Goal: Contribute content: Add original content to the website for others to see

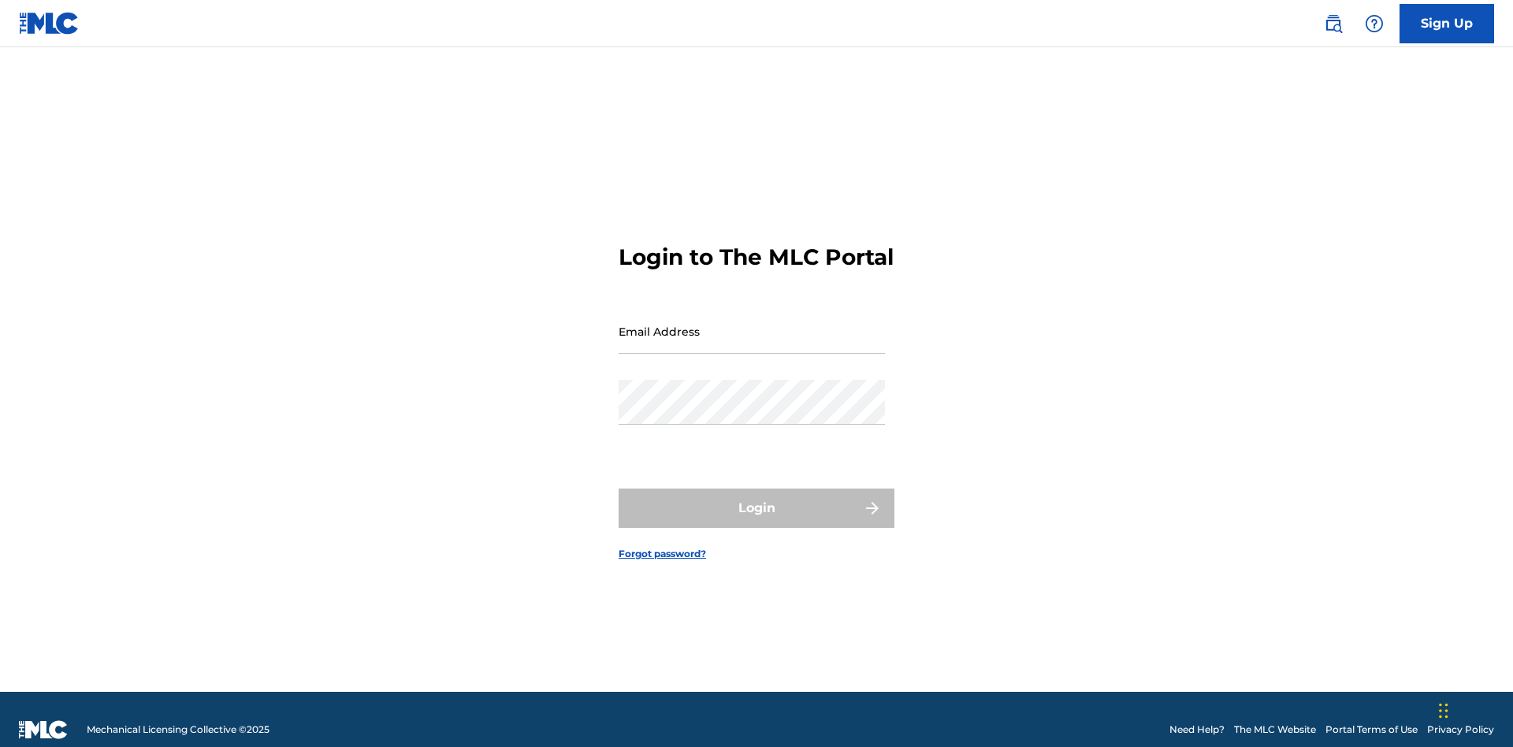
scroll to position [20, 0]
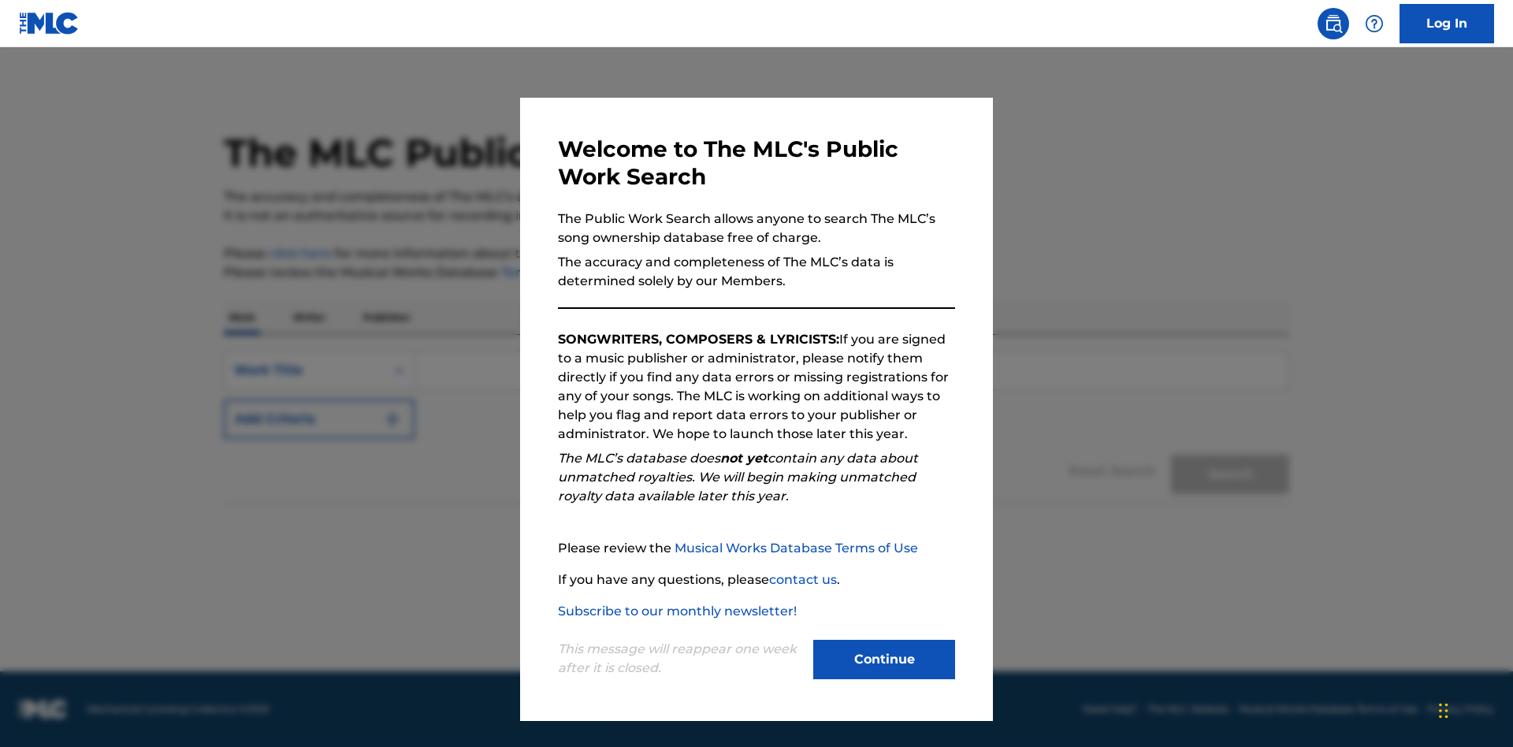
click at [884, 660] on button "Continue" at bounding box center [884, 659] width 142 height 39
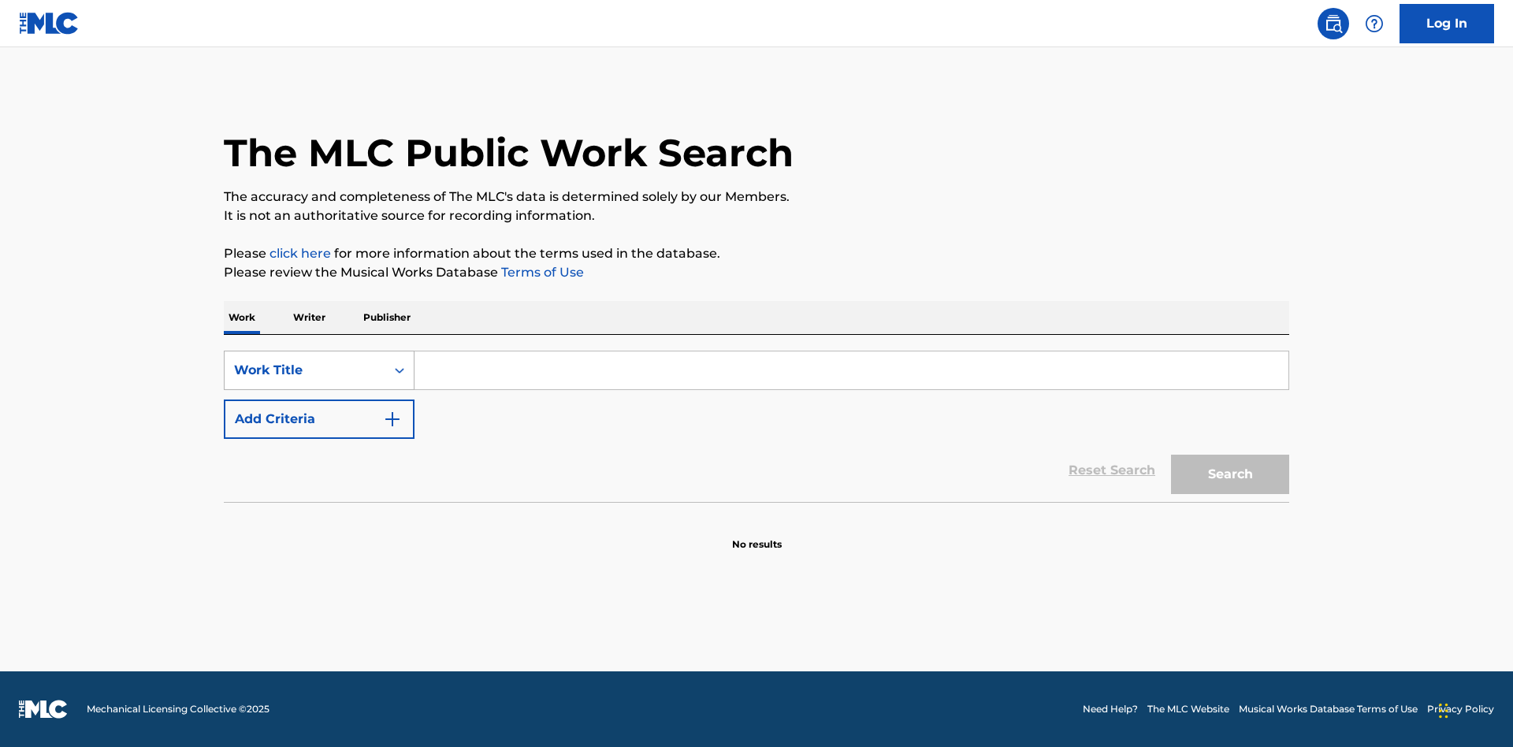
click at [305, 370] on div "Work Title" at bounding box center [305, 370] width 142 height 19
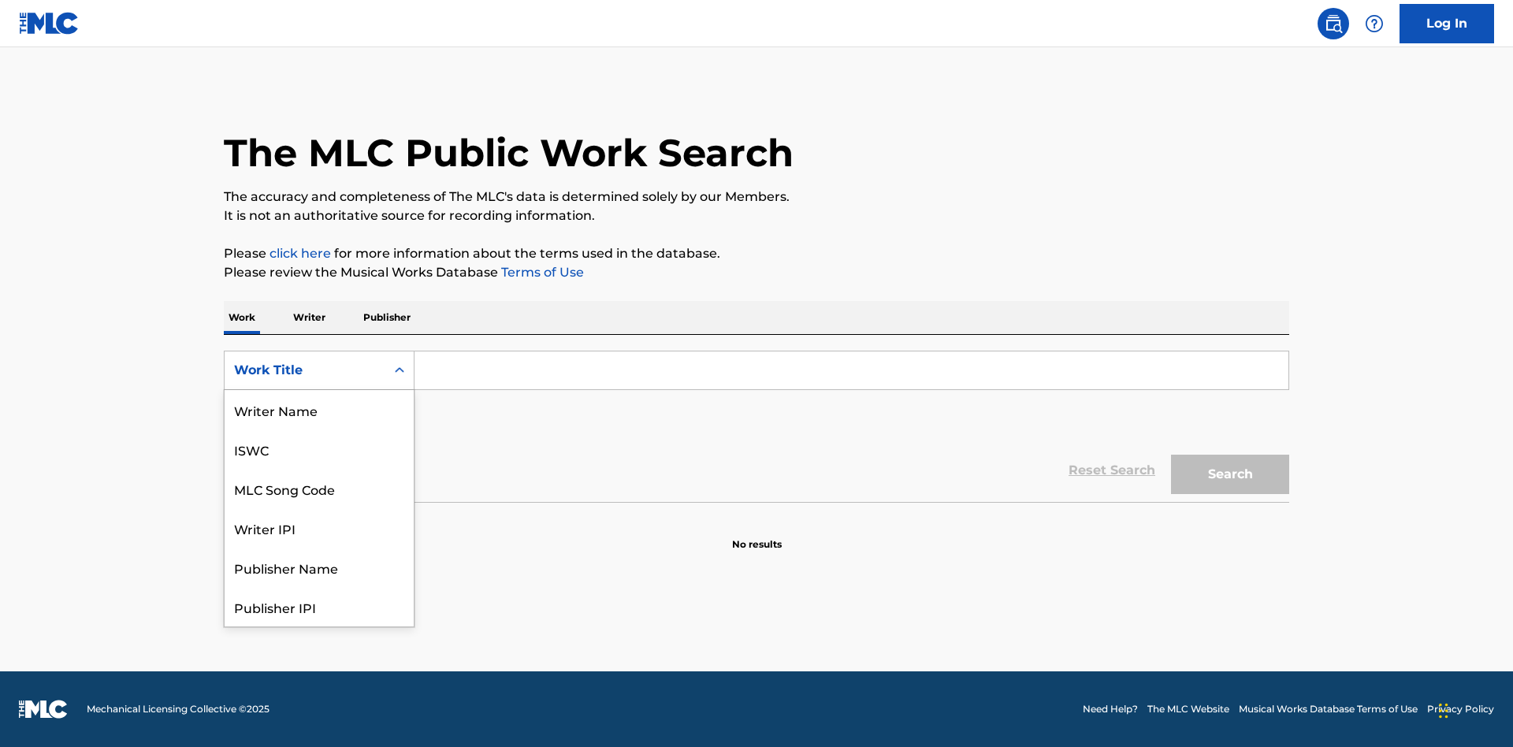
scroll to position [79, 0]
click at [319, 410] on div "MLC Song Code" at bounding box center [319, 409] width 189 height 39
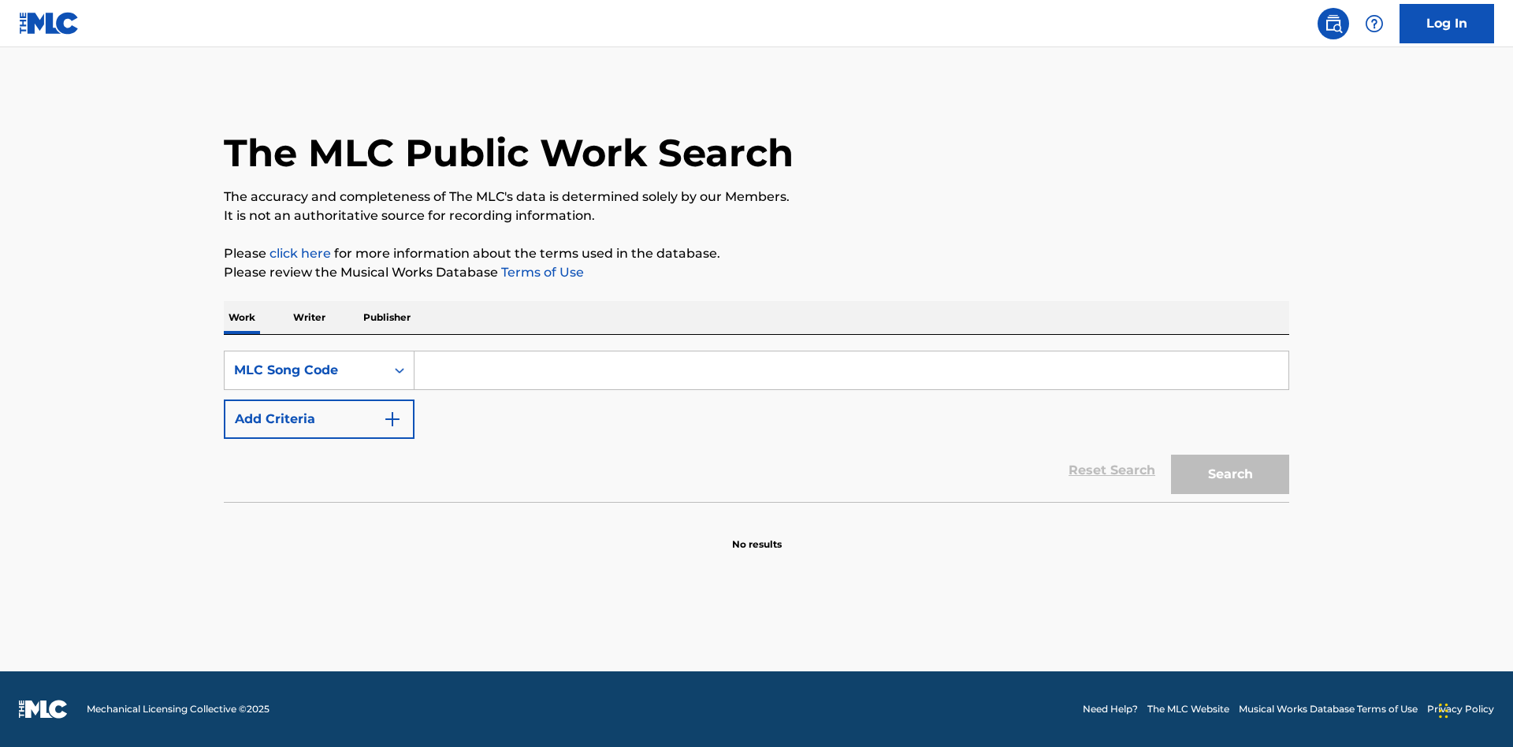
click at [851, 370] on input "Search Form" at bounding box center [852, 371] width 874 height 38
type input "MV82XX"
click at [1230, 474] on button "Search" at bounding box center [1230, 474] width 118 height 39
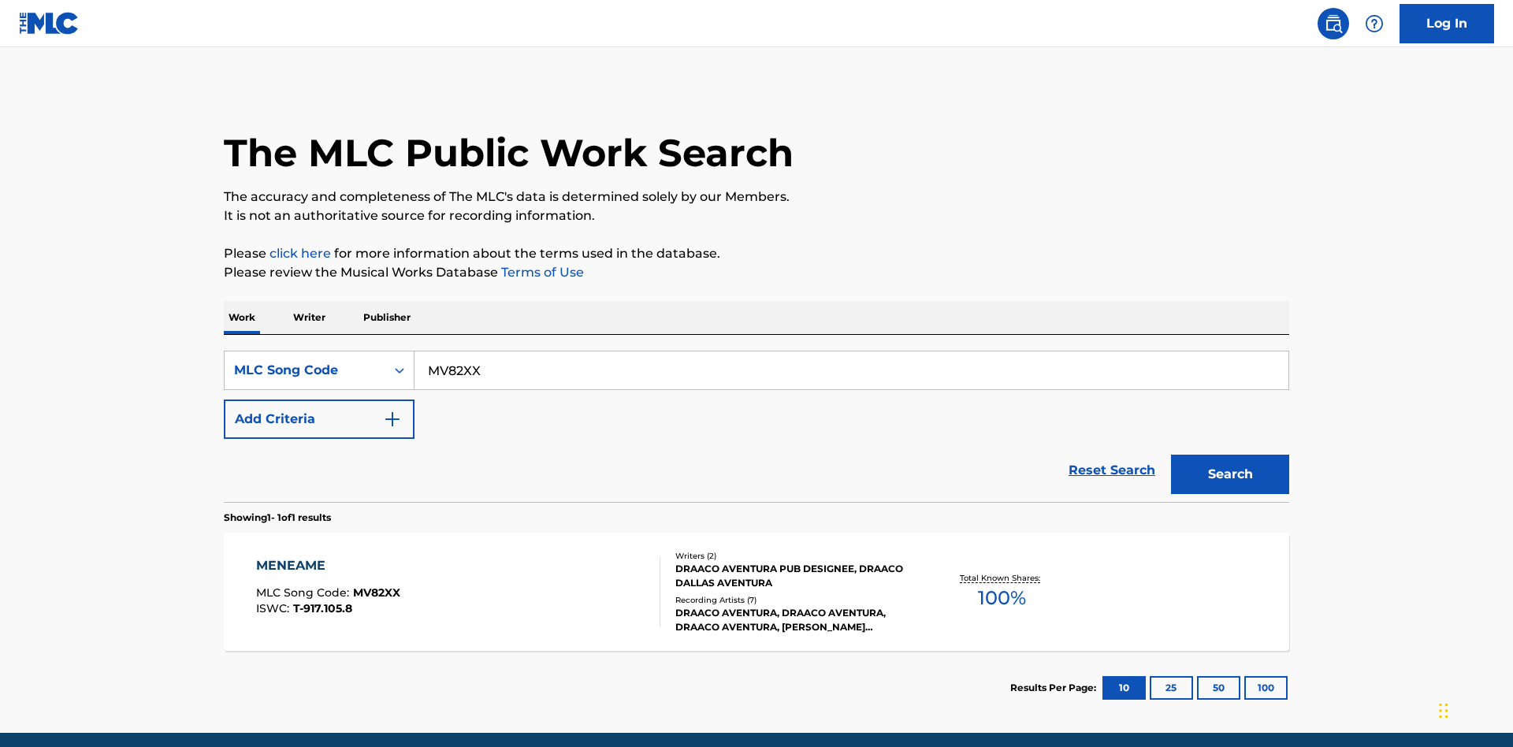
scroll to position [61, 0]
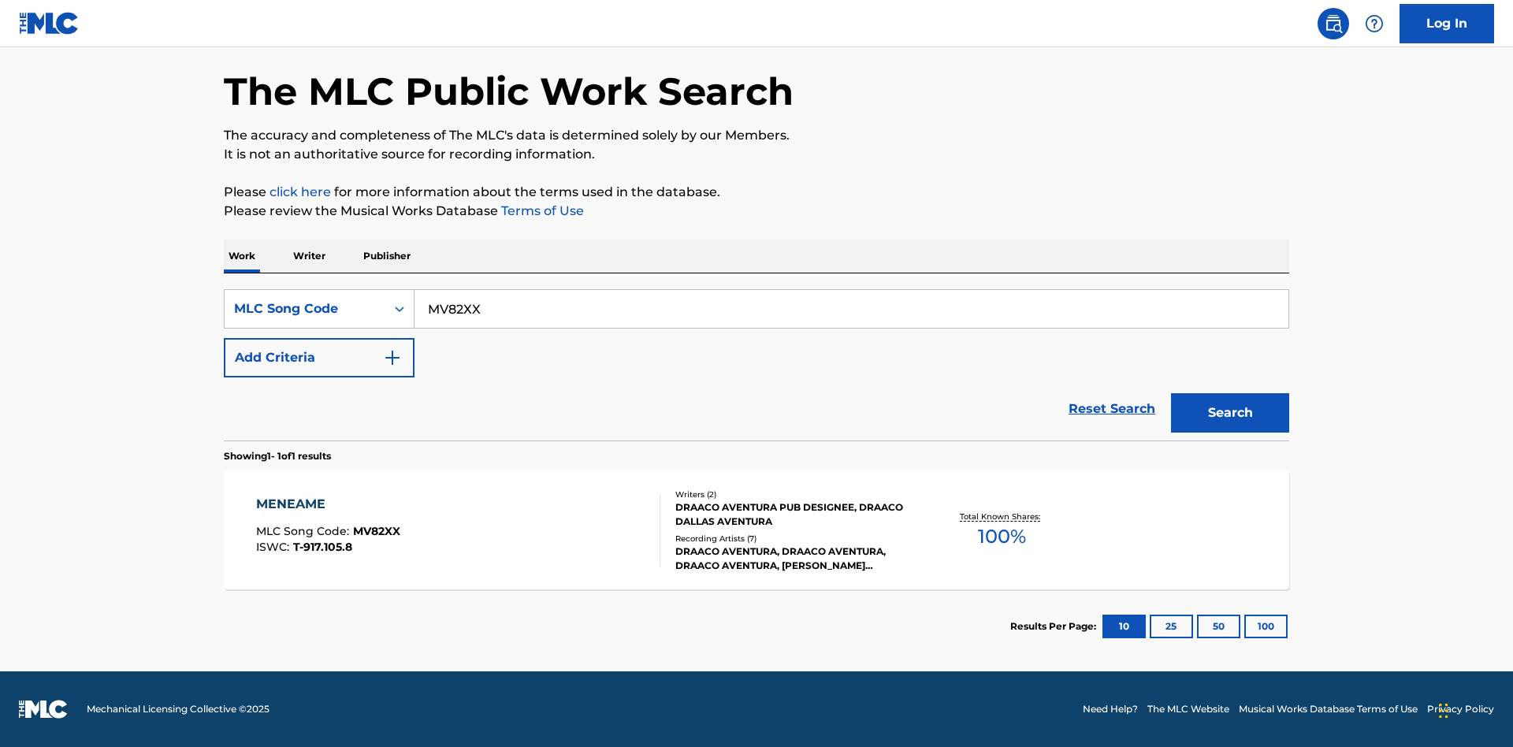
click at [757, 530] on div "Writers ( 2 ) DRAACO AVENTURA PUB DESIGNEE, DRAACO DALLAS AVENTURA Recording Ar…" at bounding box center [786, 531] width 253 height 84
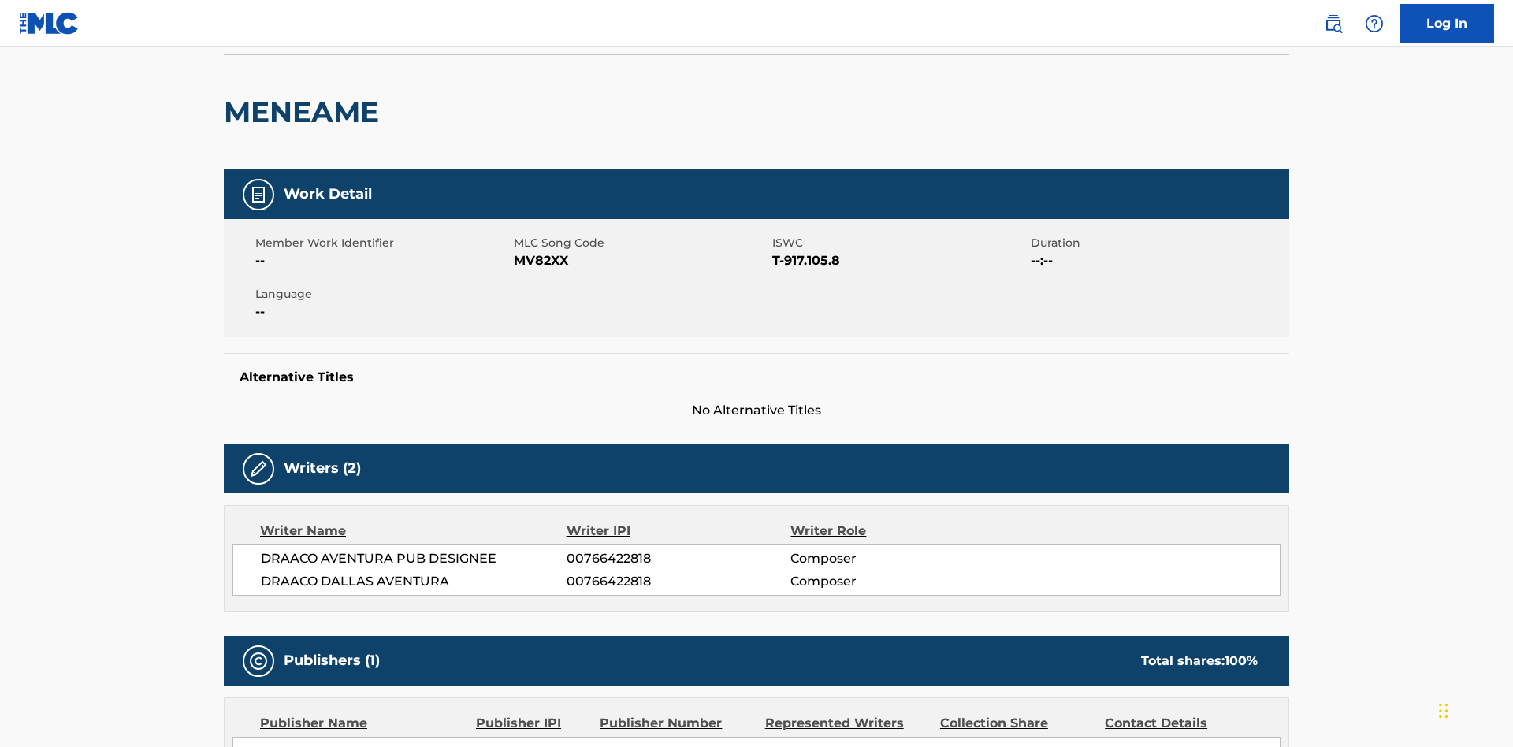
click at [1215, 35] on button "Copy work link" at bounding box center [1214, 14] width 149 height 39
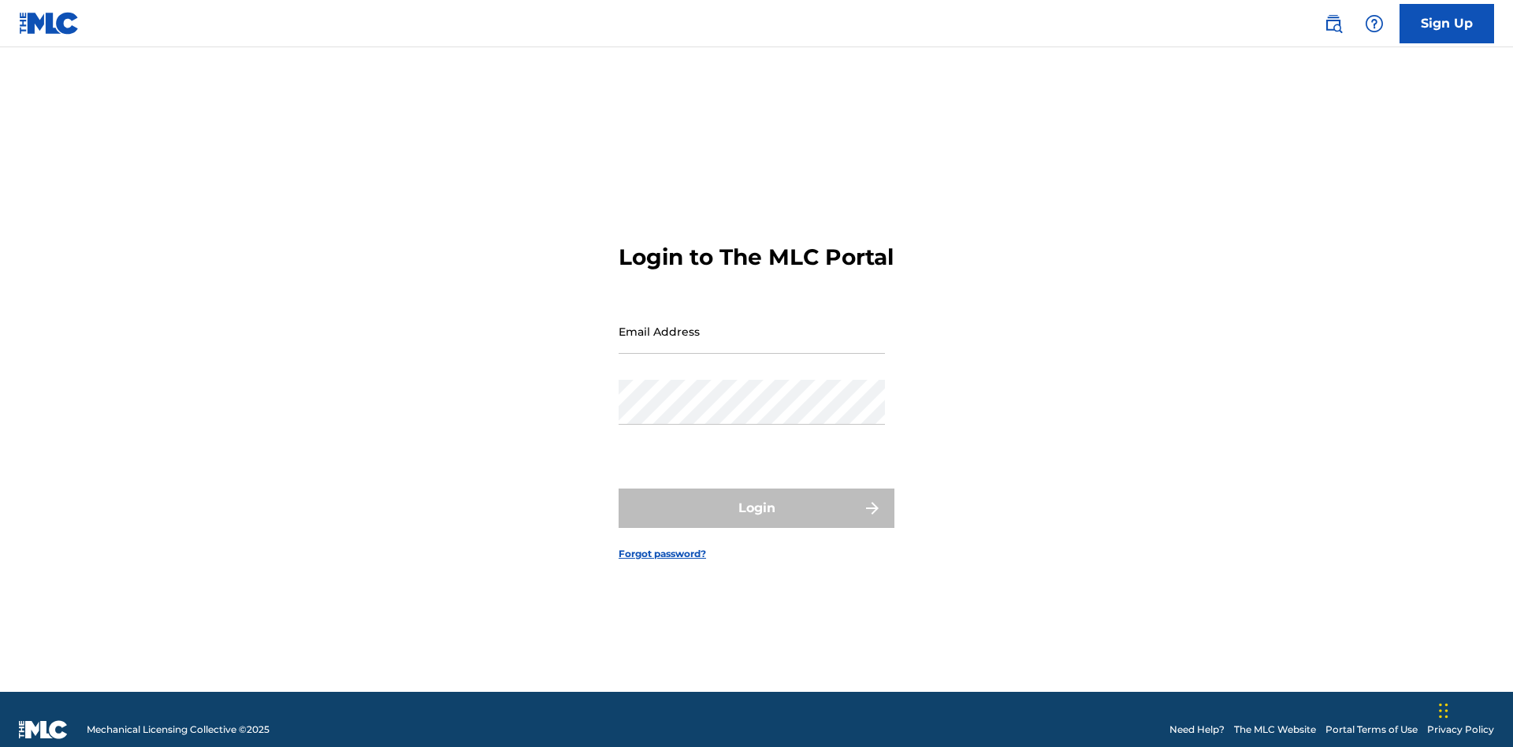
click at [752, 324] on input "Email Address" at bounding box center [752, 331] width 266 height 45
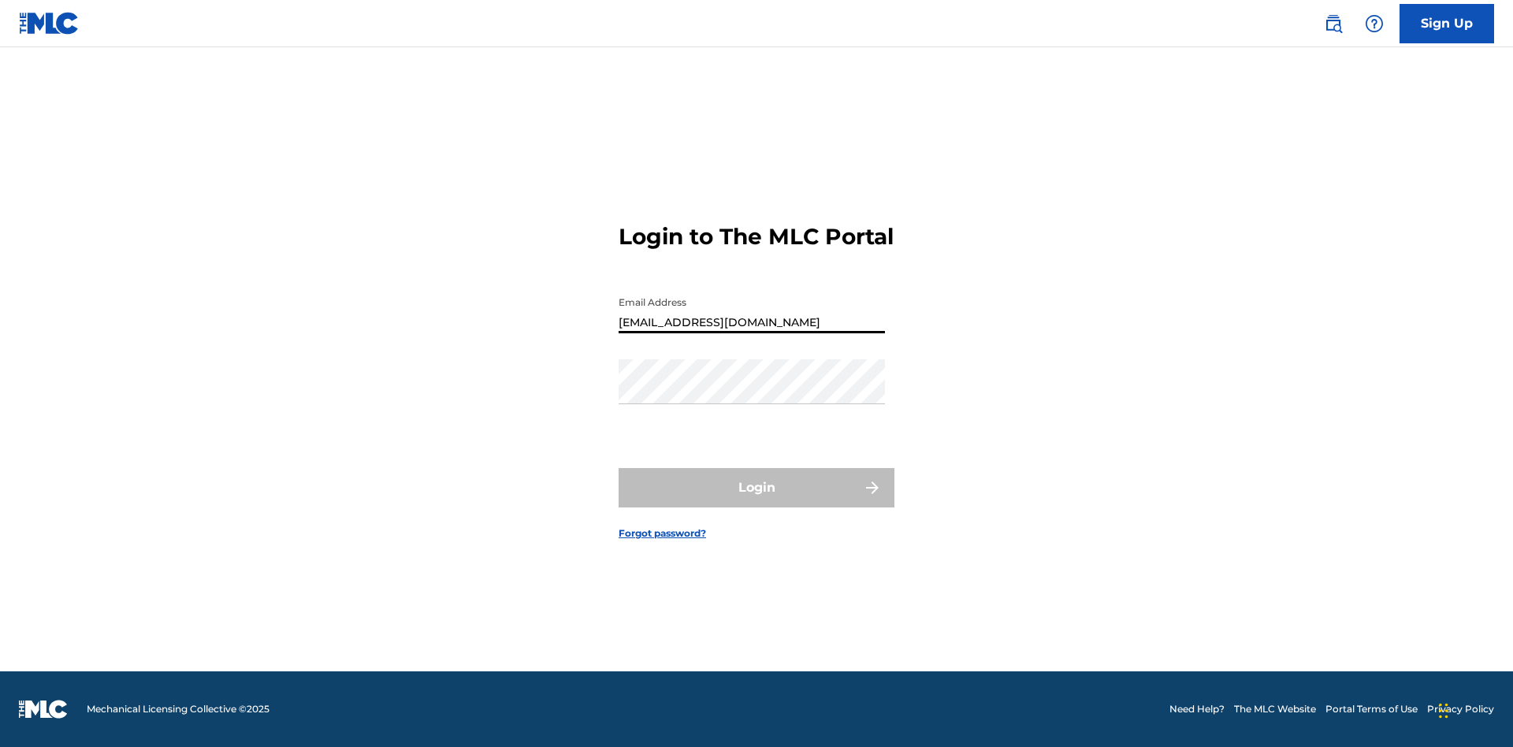
type input "Duke.McTesterson@gmail.com"
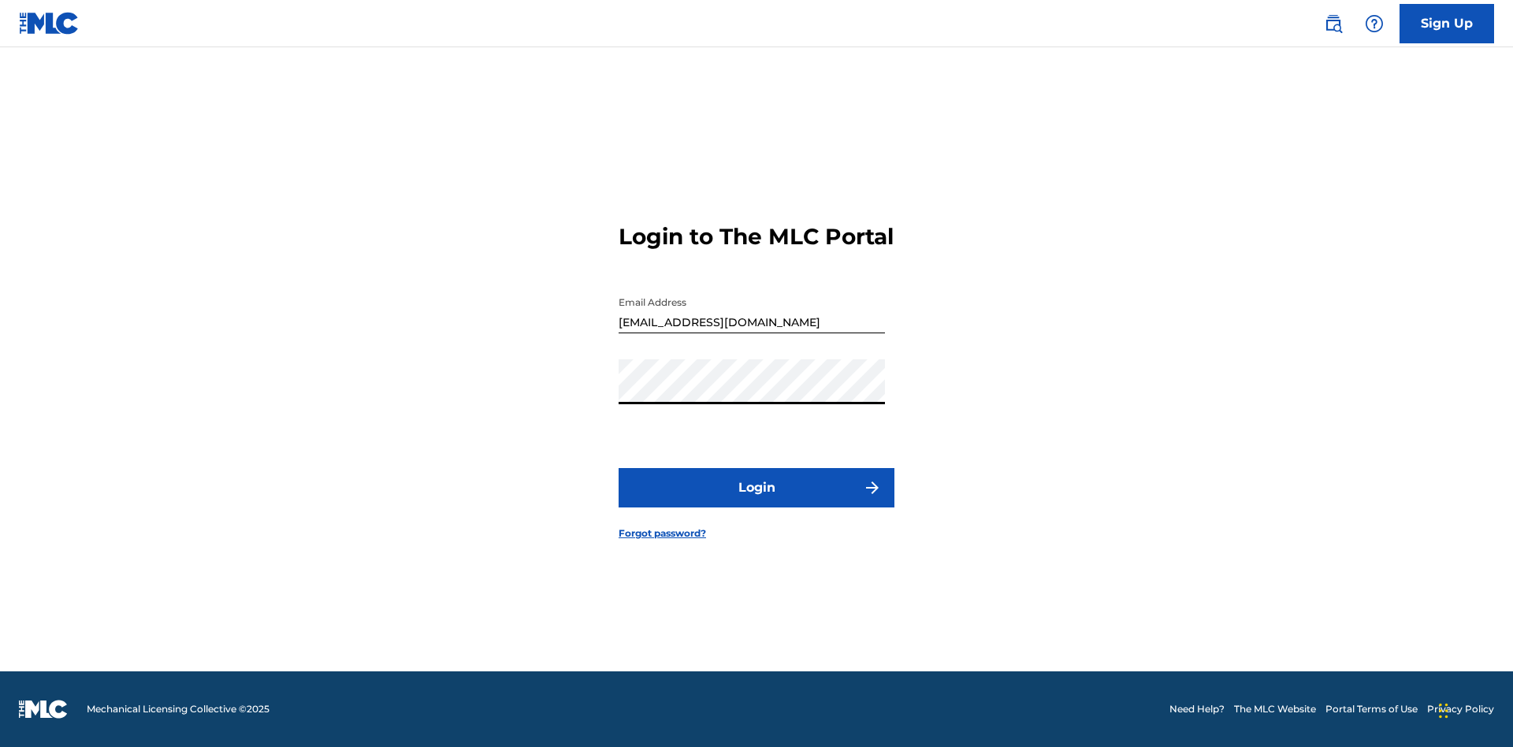
click at [757, 501] on button "Login" at bounding box center [757, 487] width 276 height 39
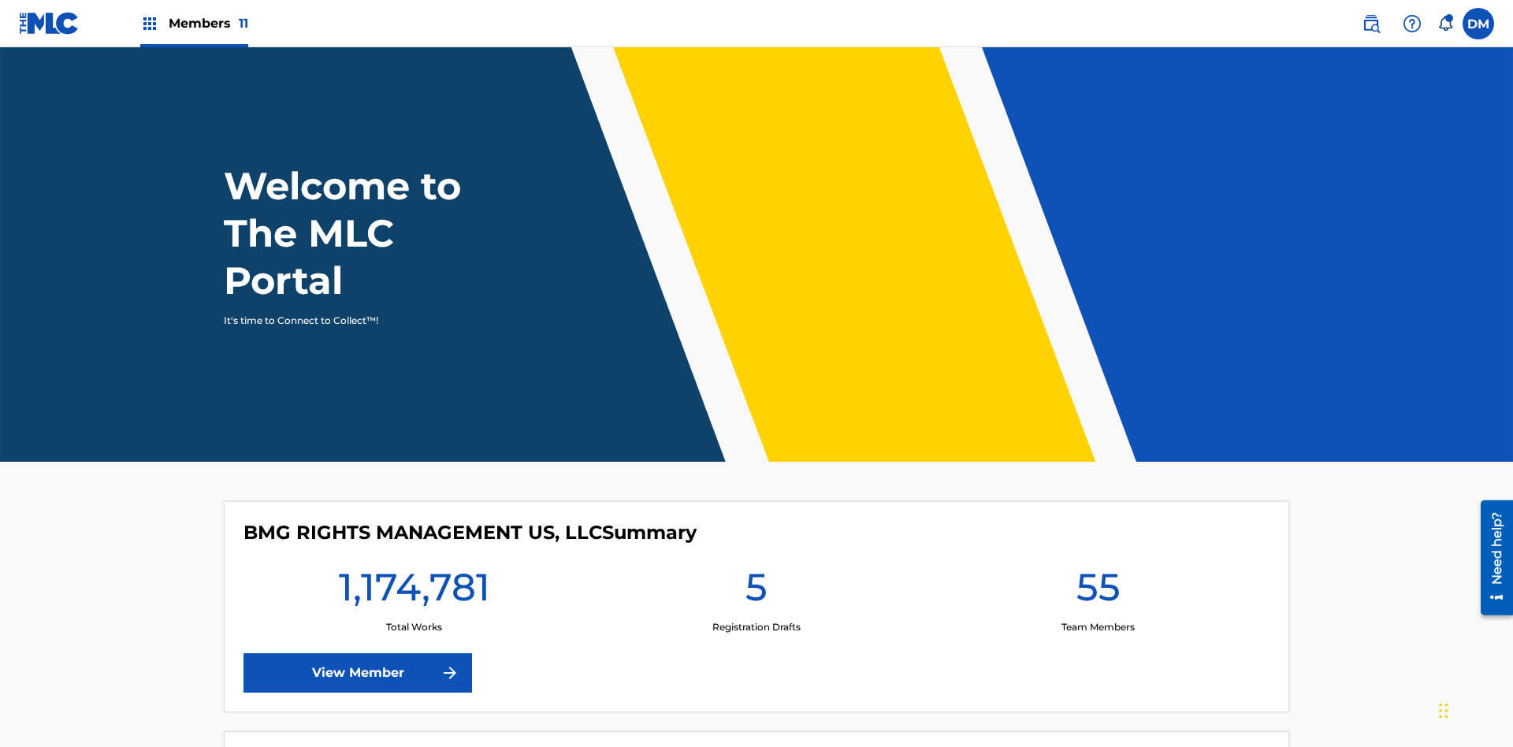
scroll to position [68, 0]
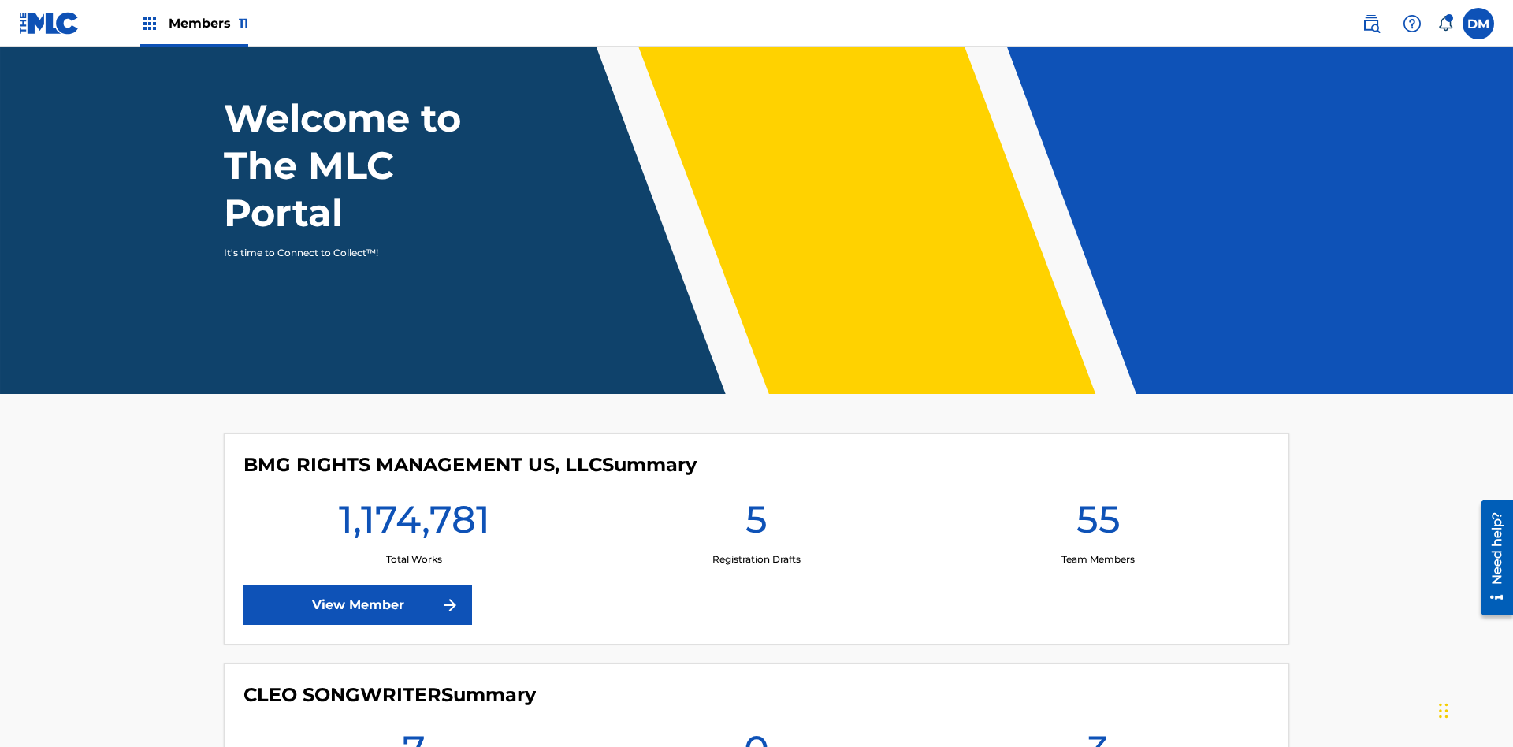
click at [194, 23] on span "Members 11" at bounding box center [209, 23] width 80 height 18
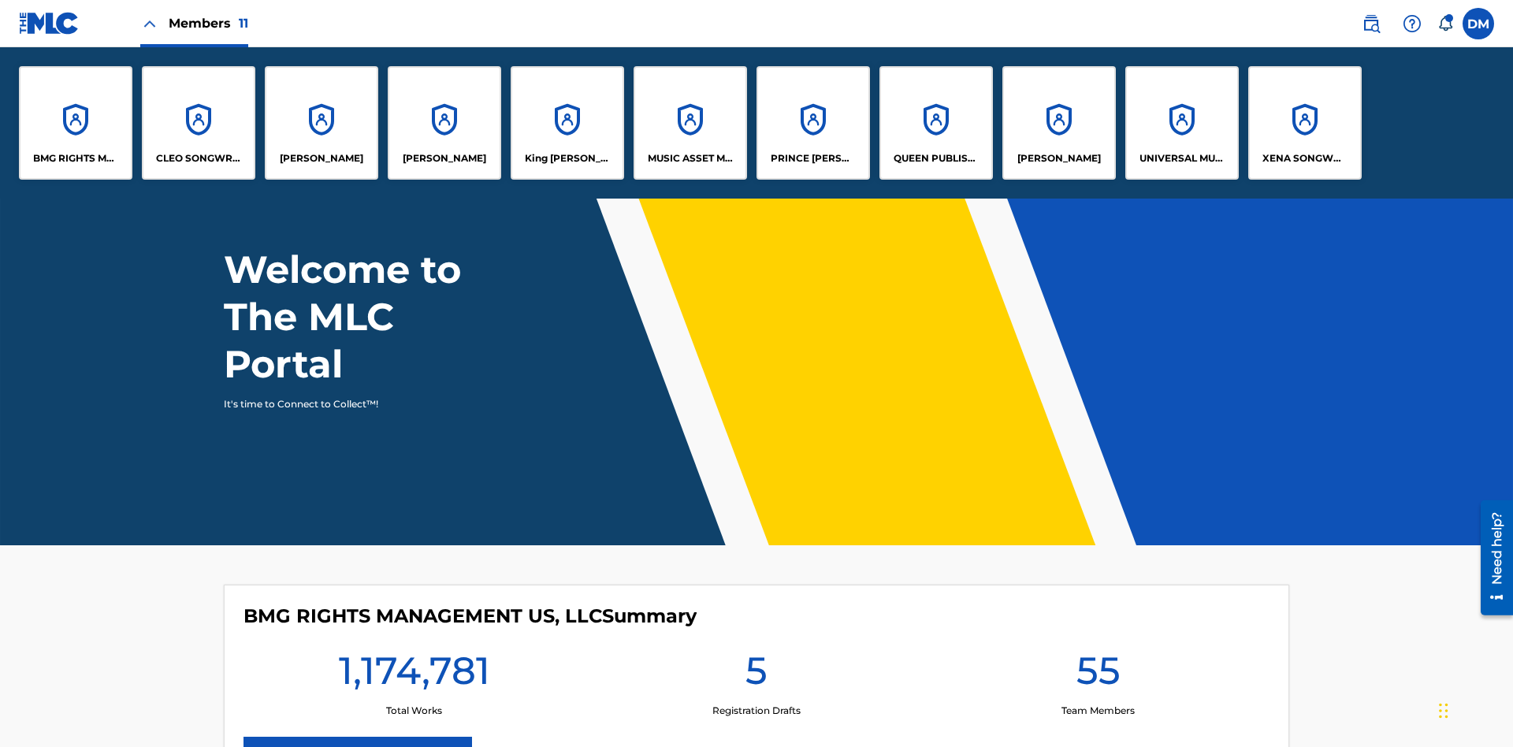
scroll to position [0, 0]
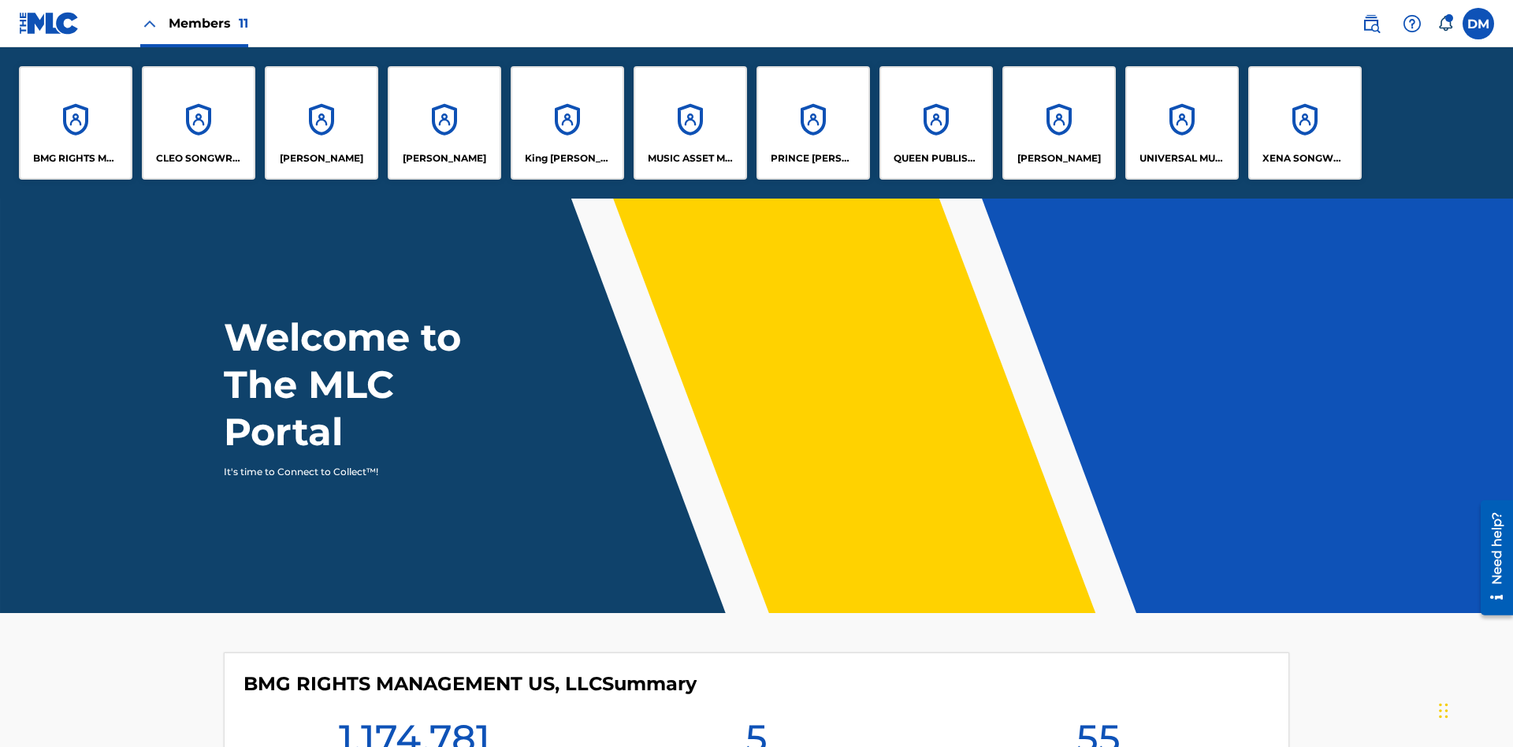
click at [567, 158] on p "King McTesterson" at bounding box center [568, 158] width 86 height 14
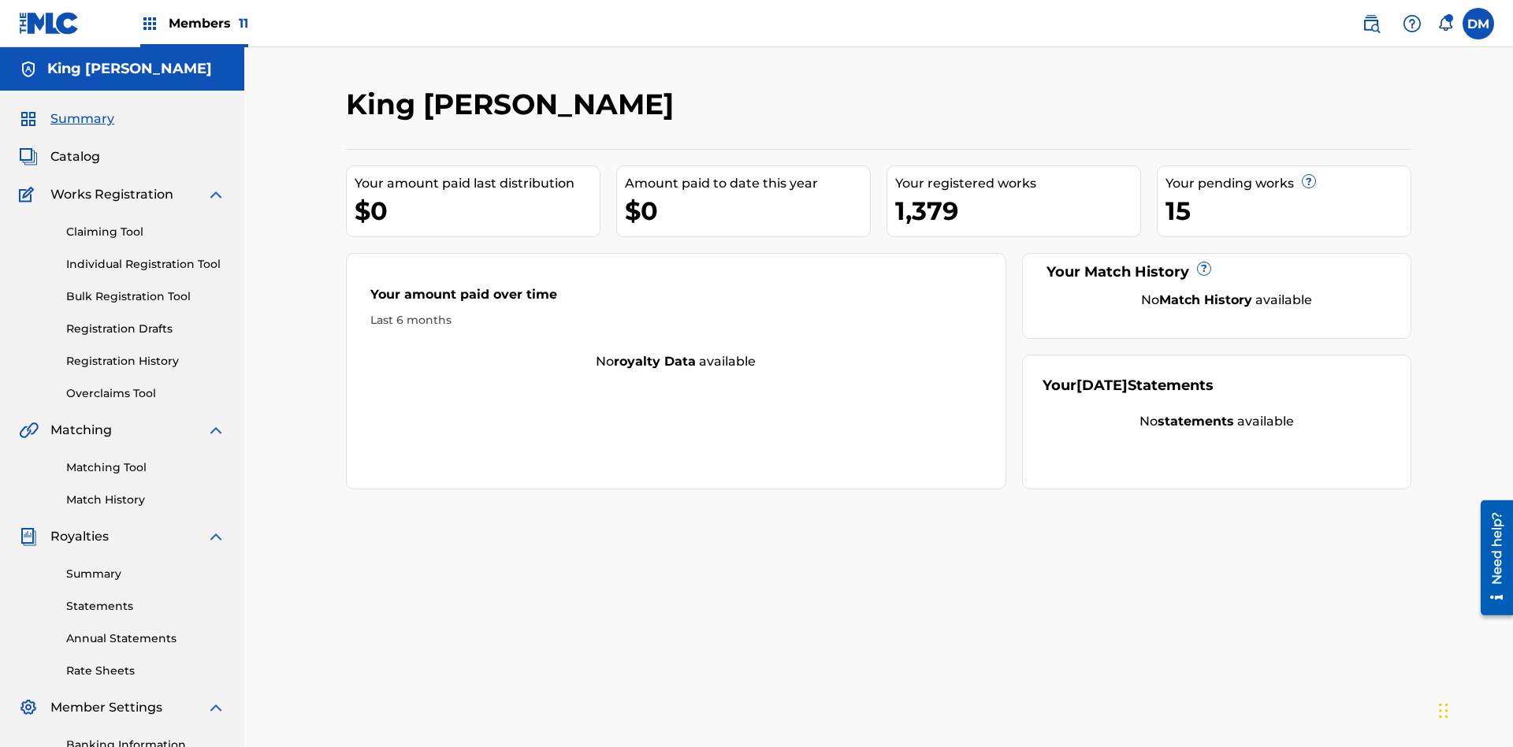
click at [146, 256] on link "Individual Registration Tool" at bounding box center [145, 264] width 159 height 17
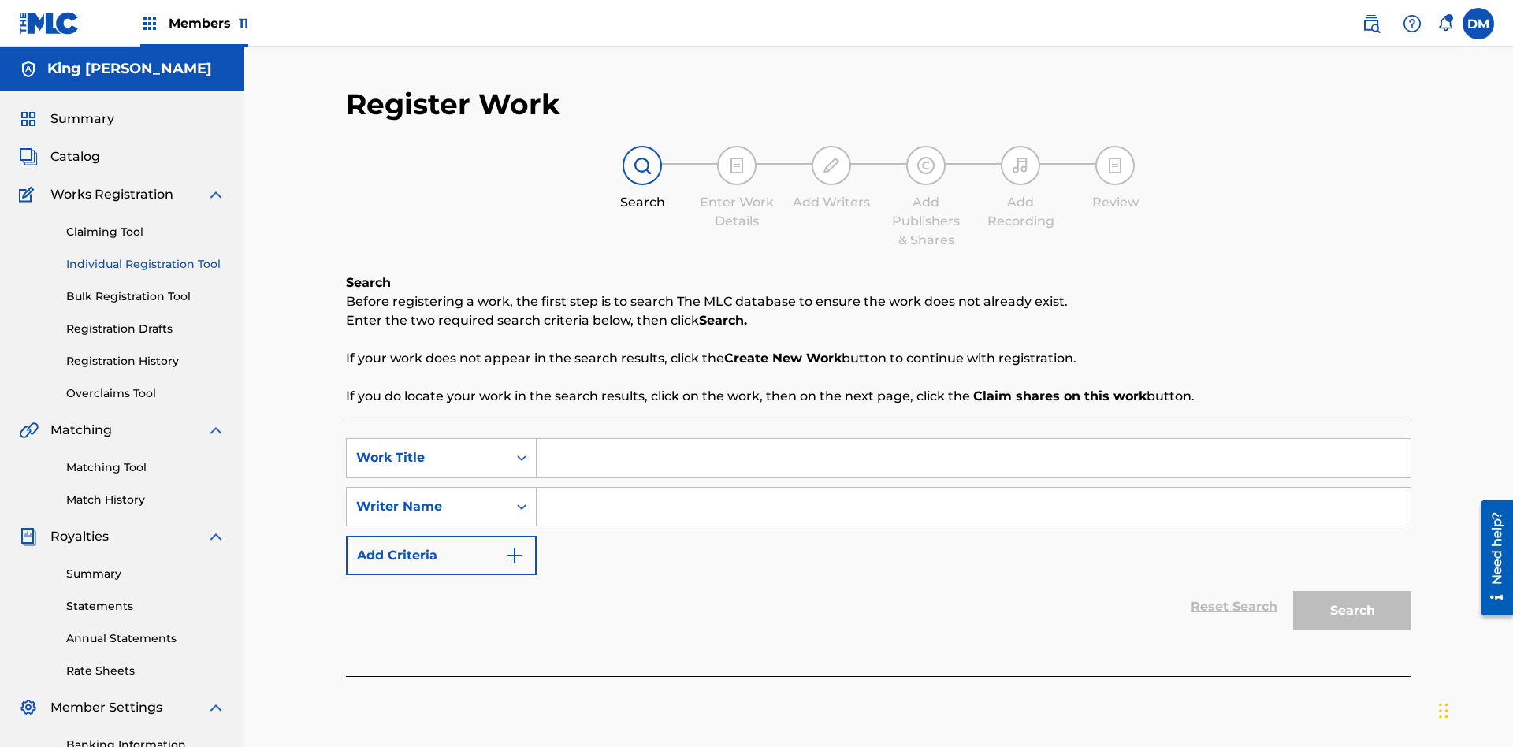
scroll to position [230, 0]
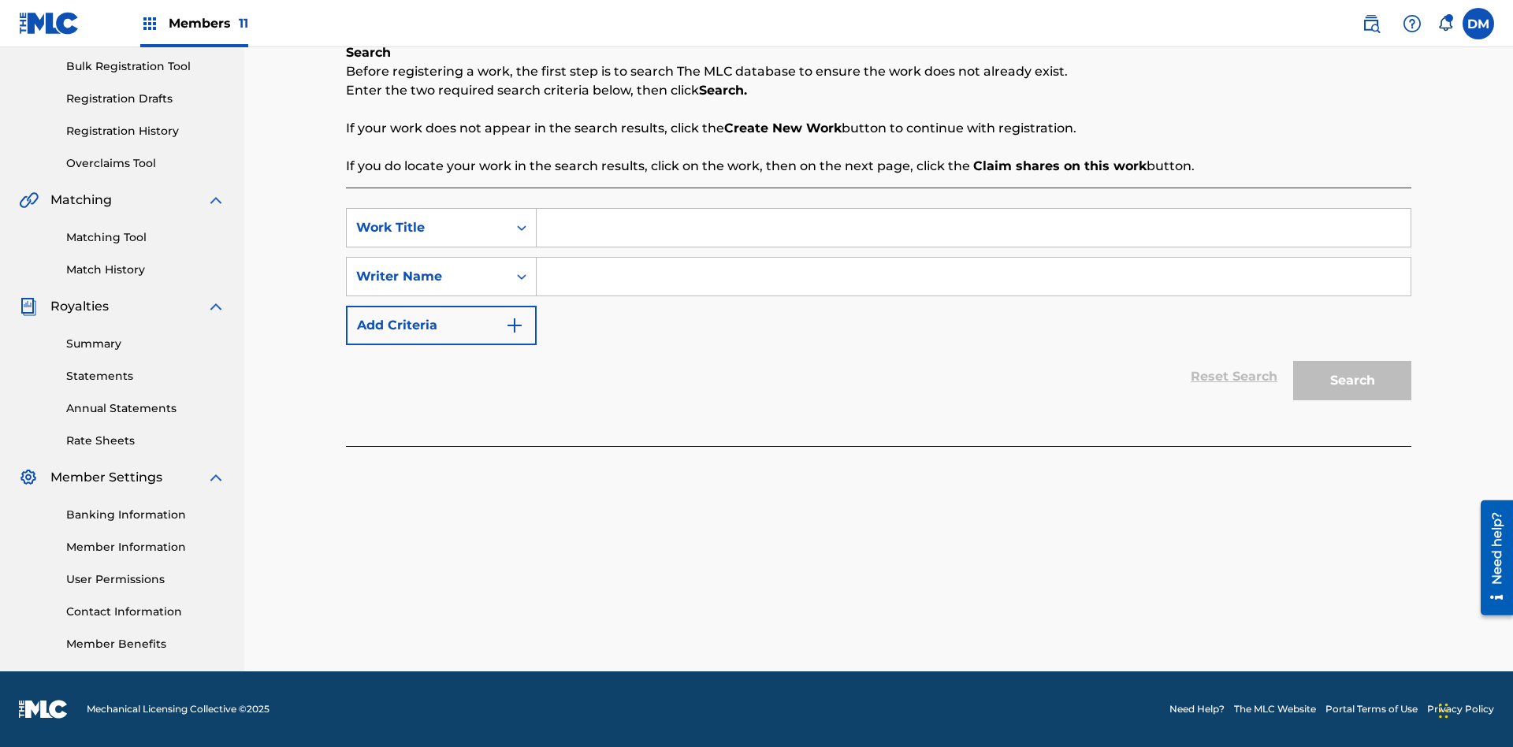
click at [973, 228] on input "Search Form" at bounding box center [974, 228] width 874 height 38
type input "Test"
click at [973, 277] on input "Search Form" at bounding box center [974, 277] width 874 height 38
type input "Test"
click at [1352, 381] on button "Search" at bounding box center [1352, 380] width 118 height 39
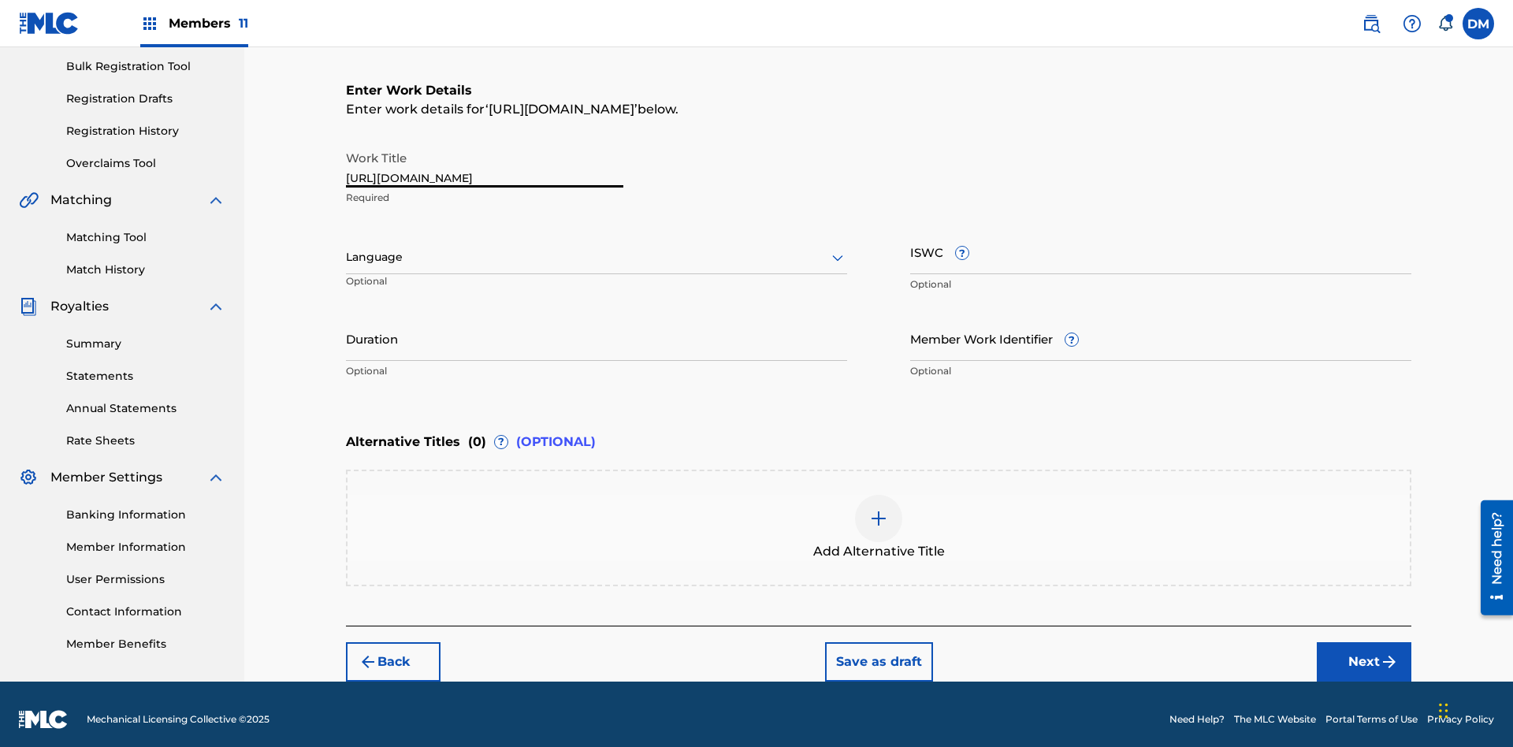
type input "https://qa-portal.themlc-test.com/catalog/work/817070259"
click at [1479, 23] on label at bounding box center [1479, 24] width 32 height 32
click at [1479, 24] on input "DM Duke McTesterson duke.mctesterson@gmail.com Notification Preferences Profile…" at bounding box center [1479, 24] width 0 height 0
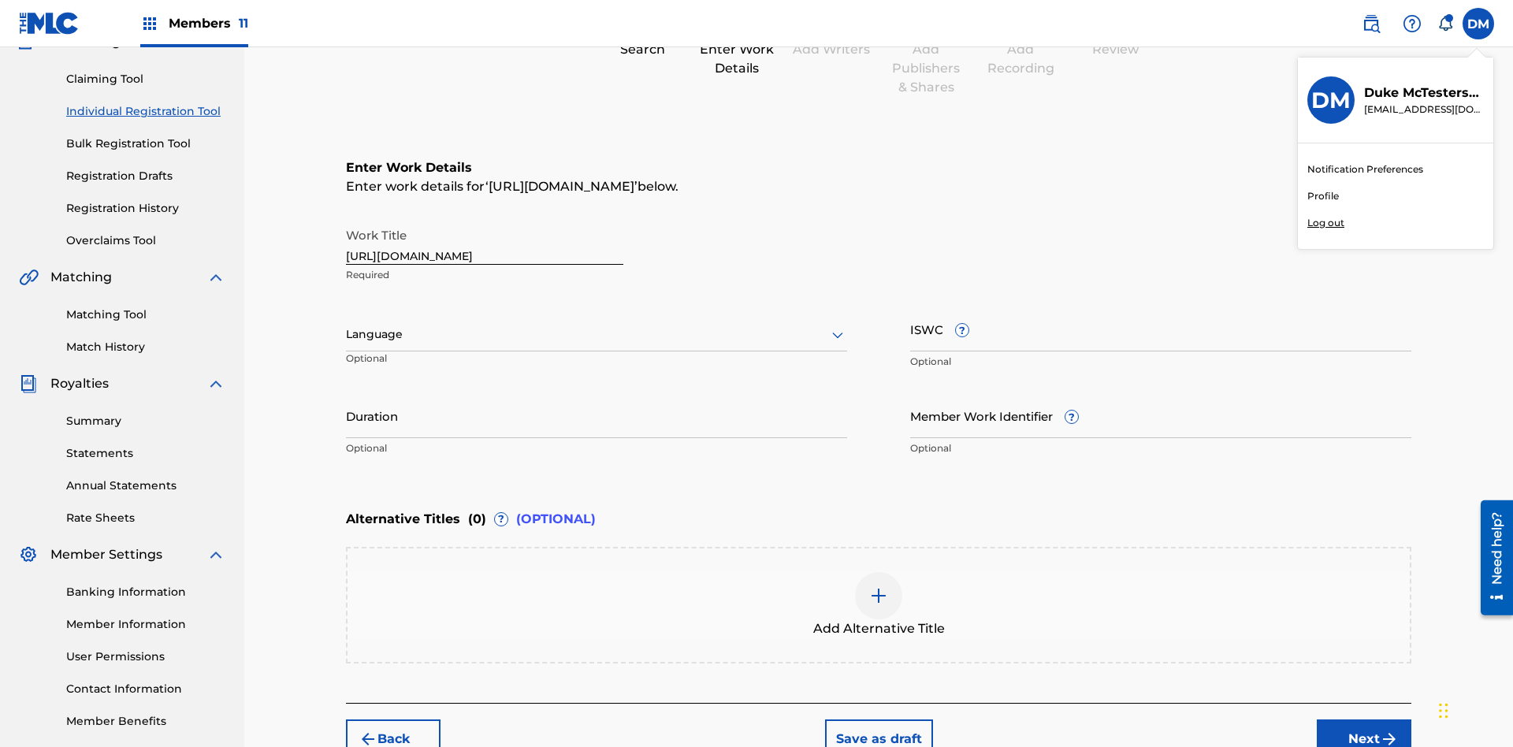
click at [1326, 223] on p "Log out" at bounding box center [1326, 223] width 37 height 14
click at [1479, 24] on input "DM Duke McTesterson duke.mctesterson@gmail.com Notification Preferences Profile…" at bounding box center [1479, 24] width 0 height 0
